Goal: Transaction & Acquisition: Book appointment/travel/reservation

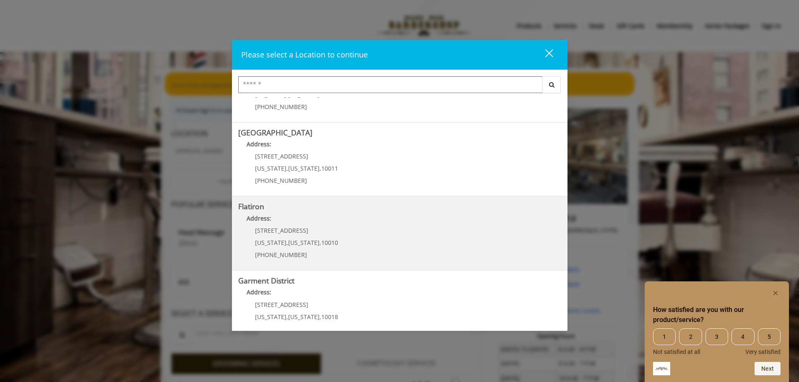
scroll to position [141, 0]
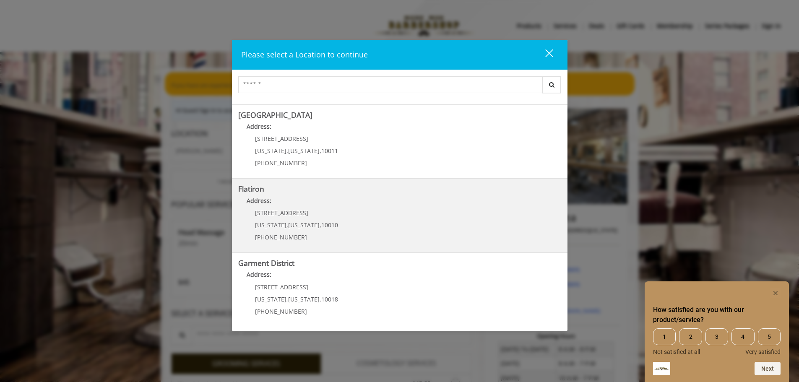
click at [303, 214] on p "[STREET_ADDRESS]" at bounding box center [296, 213] width 83 height 6
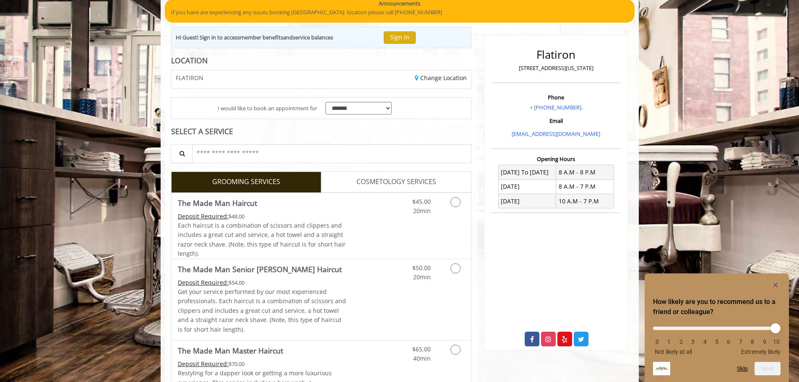
scroll to position [84, 0]
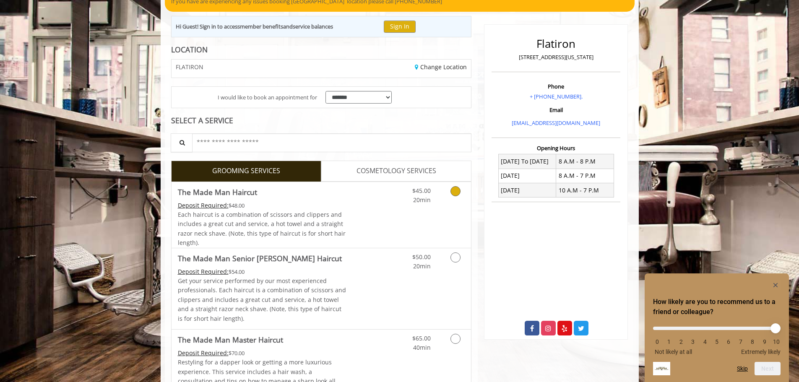
click at [454, 197] on link "Grooming services" at bounding box center [454, 193] width 21 height 23
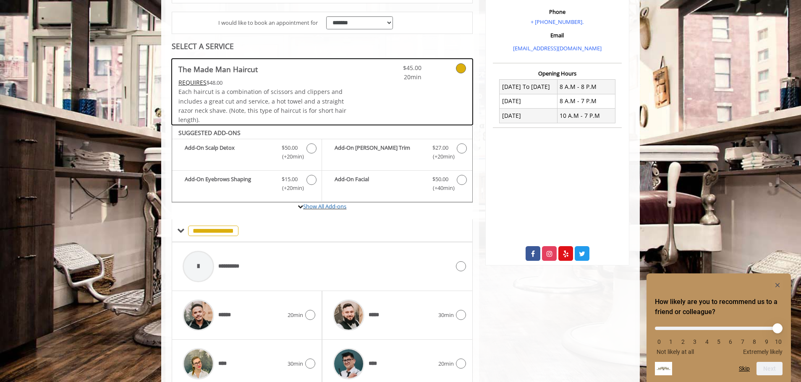
scroll to position [158, 0]
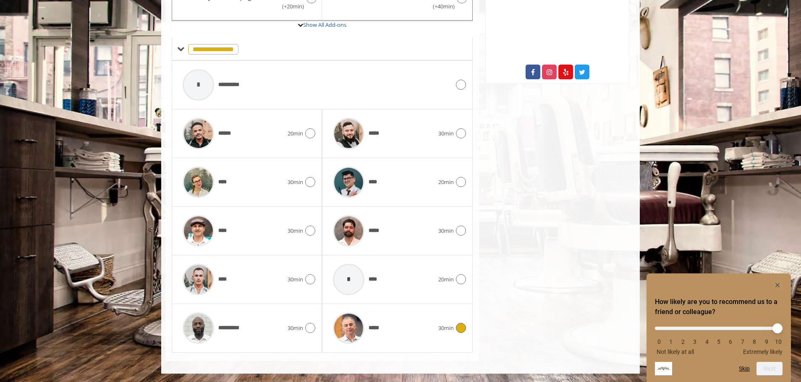
click at [430, 322] on div "*****" at bounding box center [383, 328] width 109 height 40
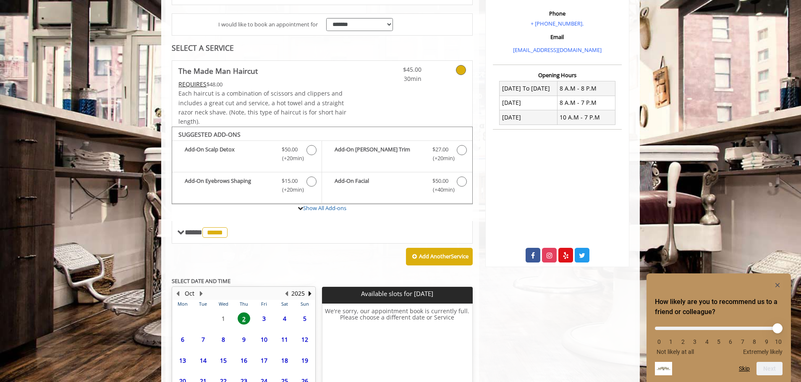
scroll to position [234, 0]
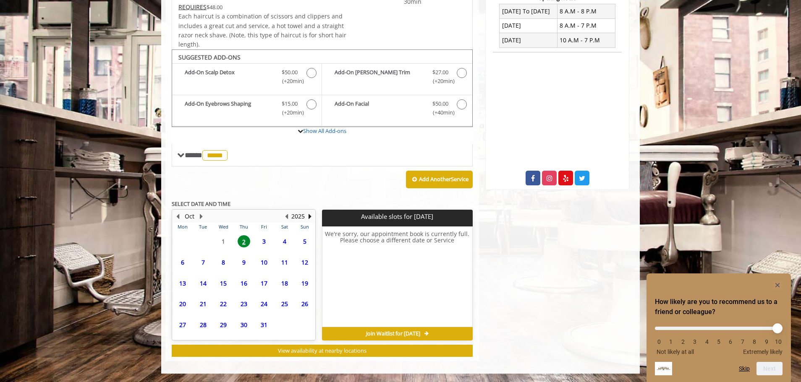
click at [246, 244] on span "2" at bounding box center [244, 241] width 13 height 12
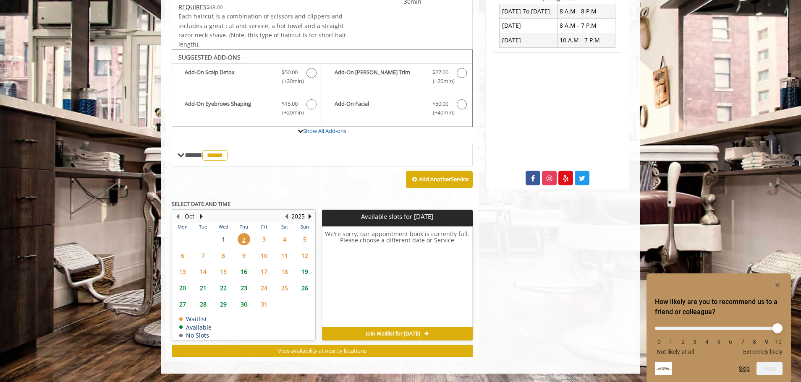
click at [288, 185] on div "Add Another Service" at bounding box center [322, 180] width 301 height 26
click at [238, 256] on span "9" at bounding box center [244, 256] width 13 height 12
click at [221, 234] on table "Mon Tue Wed Thu Fri Sat Sun 29 30 1 2 3 4 5 6 7 8 9 10 11 12 13 14 15 16 17 18 …" at bounding box center [243, 281] width 142 height 117
click at [223, 241] on table "Mon Tue Wed Thu Fri Sat Sun 29 30 1 2 3 4 5 6 7 8 9 10 11 12 13 14 15 16 17 18 …" at bounding box center [243, 281] width 142 height 117
click at [227, 244] on table "Mon Tue Wed Thu Fri Sat Sun 29 30 1 2 3 4 5 6 7 8 9 10 11 12 13 14 15 16 17 18 …" at bounding box center [243, 281] width 142 height 117
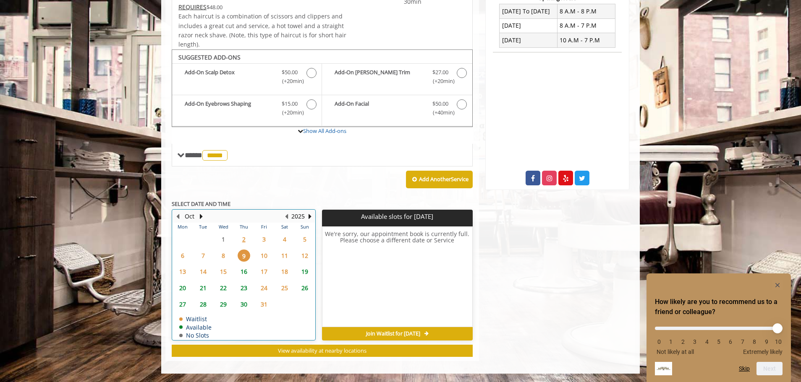
click at [224, 242] on table "Mon Tue Wed Thu Fri Sat Sun 29 30 1 2 3 4 5 6 7 8 9 10 11 12 13 14 15 16 17 18 …" at bounding box center [243, 281] width 142 height 117
click at [245, 271] on span "16" at bounding box center [244, 272] width 13 height 12
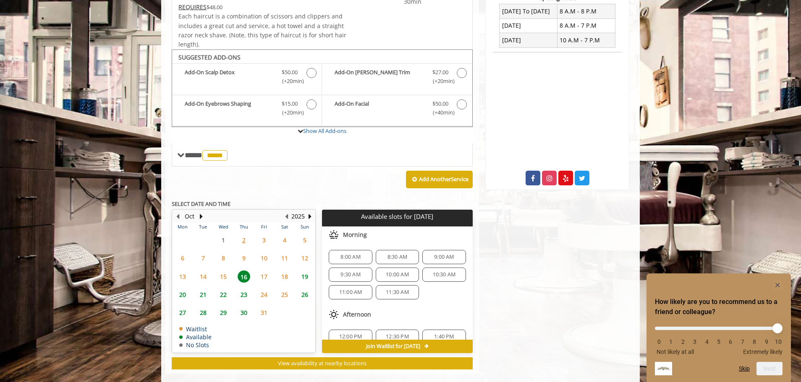
click at [296, 182] on div "Add Another Service" at bounding box center [322, 180] width 301 height 26
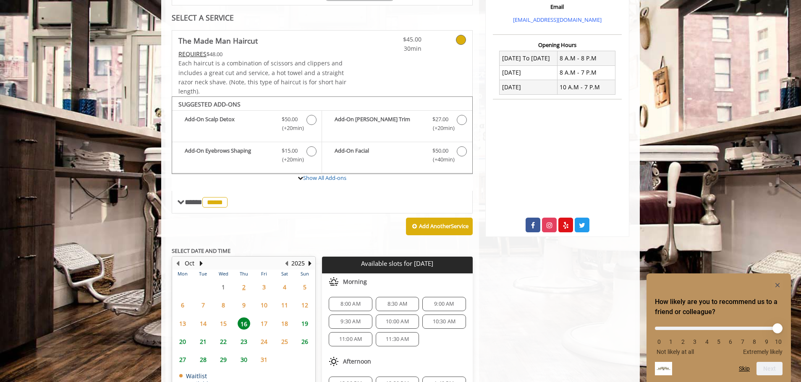
scroll to position [108, 0]
